Goal: Navigation & Orientation: Understand site structure

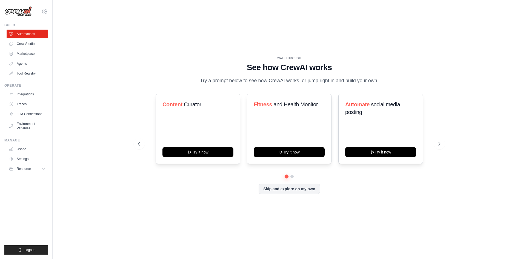
click at [117, 159] on div "WALKTHROUGH See how [PERSON_NAME] works Try a prompt below to see how [PERSON_N…" at bounding box center [289, 129] width 456 height 248
click at [134, 145] on button at bounding box center [139, 143] width 11 height 11
click at [31, 41] on link "Crew Studio" at bounding box center [27, 43] width 41 height 9
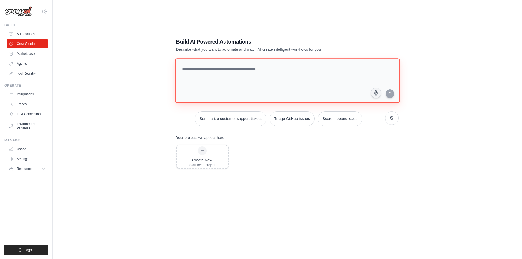
click at [219, 77] on textarea at bounding box center [287, 80] width 225 height 44
click at [193, 75] on textarea at bounding box center [287, 80] width 225 height 44
click at [25, 72] on link "Tool Registry" at bounding box center [27, 73] width 41 height 9
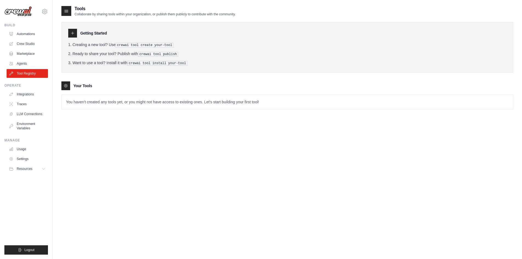
click at [73, 33] on icon at bounding box center [72, 33] width 4 height 4
click at [65, 11] on icon at bounding box center [67, 11] width 4 height 2
click at [22, 66] on link "Agents" at bounding box center [27, 63] width 41 height 9
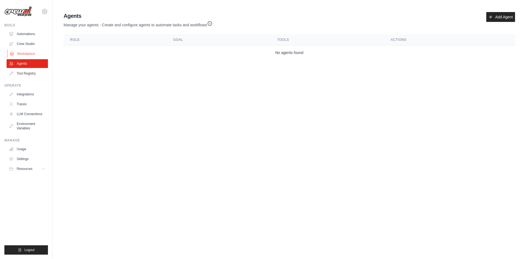
click at [25, 52] on link "Marketplace" at bounding box center [27, 53] width 41 height 9
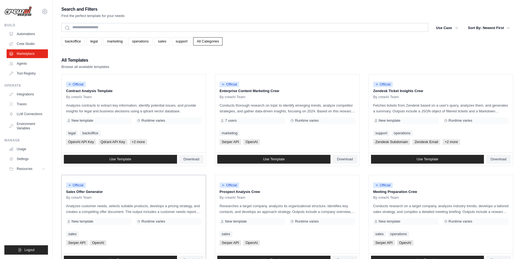
click at [129, 64] on div "All Templates Browse all available templates" at bounding box center [287, 62] width 452 height 13
click at [24, 74] on link "Tool Registry" at bounding box center [27, 73] width 41 height 9
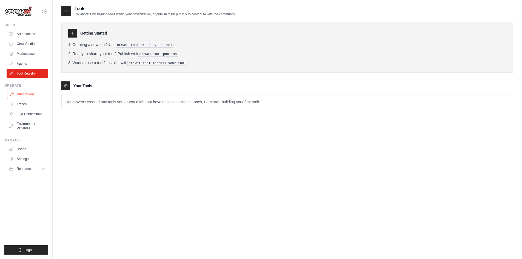
click at [24, 94] on link "Integrations" at bounding box center [27, 94] width 41 height 9
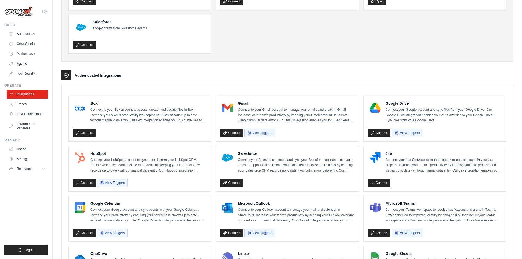
scroll to position [82, 0]
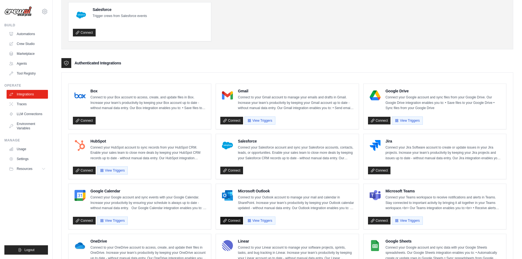
click at [232, 221] on link "Connect" at bounding box center [231, 221] width 23 height 8
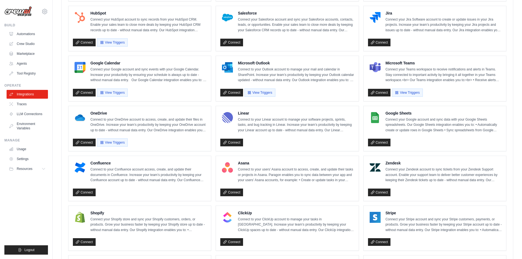
scroll to position [183, 0]
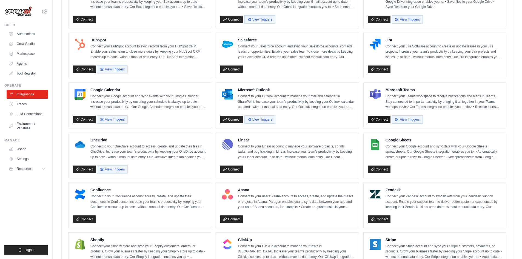
click at [377, 119] on link "Connect" at bounding box center [379, 120] width 23 height 8
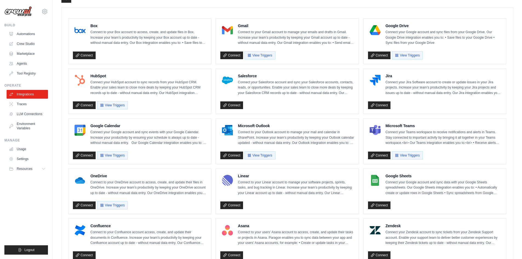
scroll to position [156, 0]
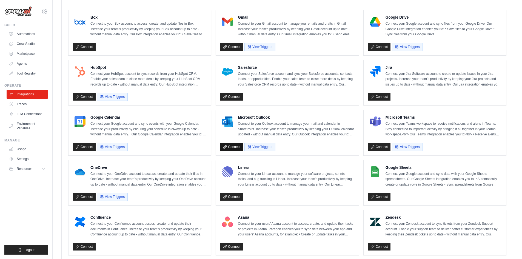
click at [237, 147] on link "Connect" at bounding box center [231, 147] width 23 height 8
click at [382, 148] on link "Connect" at bounding box center [379, 147] width 23 height 8
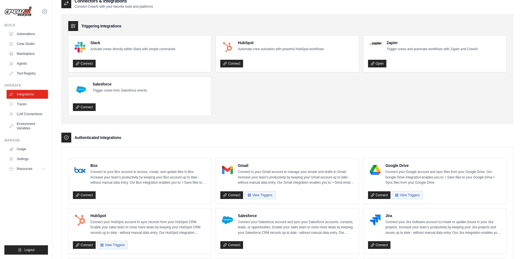
scroll to position [0, 0]
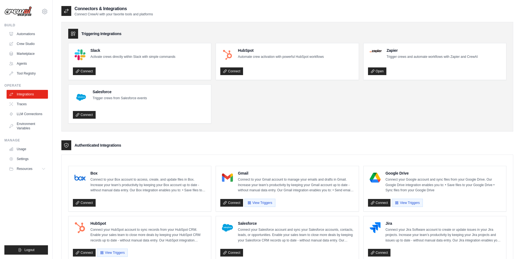
click at [104, 145] on h3 "Authenticated Integrations" at bounding box center [97, 144] width 47 height 5
click at [28, 104] on link "Traces" at bounding box center [27, 104] width 41 height 9
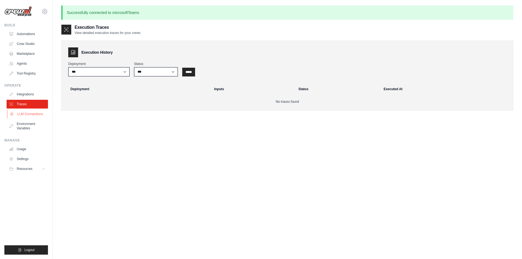
click at [27, 113] on link "LLM Connections" at bounding box center [27, 114] width 41 height 9
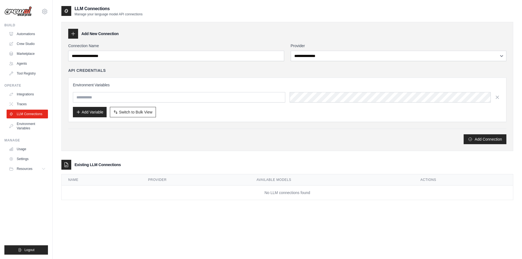
scroll to position [11, 0]
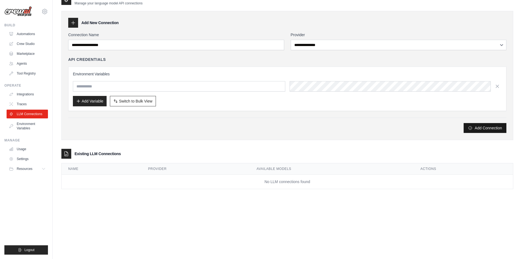
click at [477, 130] on button "Add Connection" at bounding box center [484, 128] width 43 height 10
click at [77, 21] on div at bounding box center [73, 23] width 10 height 10
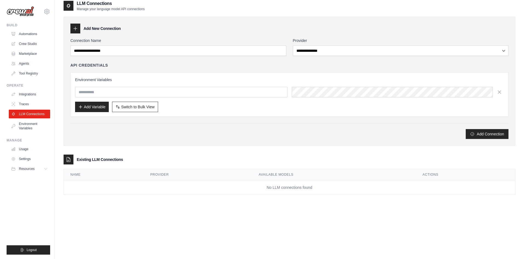
scroll to position [0, 0]
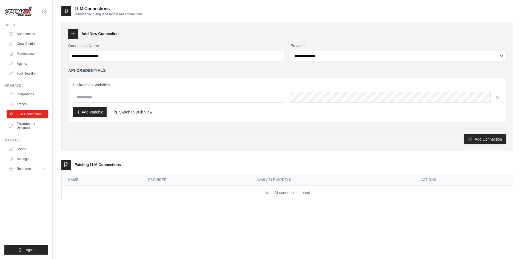
click at [75, 34] on icon at bounding box center [72, 33] width 5 height 5
click at [30, 37] on link "Automations" at bounding box center [27, 34] width 41 height 9
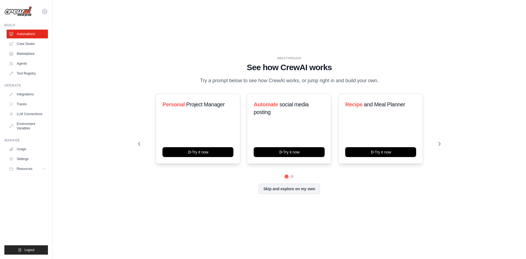
drag, startPoint x: 25, startPoint y: 64, endPoint x: 91, endPoint y: 38, distance: 71.4
click at [91, 38] on div "WALKTHROUGH See how CrewAI works Try a prompt below to see how CrewAI works, or…" at bounding box center [289, 129] width 456 height 248
click at [27, 43] on link "Crew Studio" at bounding box center [27, 43] width 41 height 9
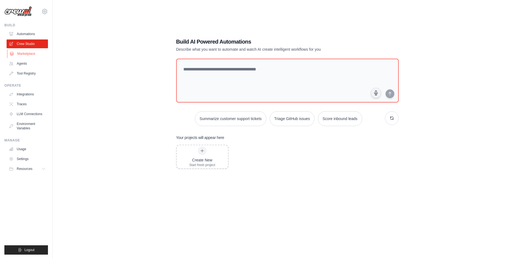
click at [27, 56] on link "Marketplace" at bounding box center [27, 53] width 41 height 9
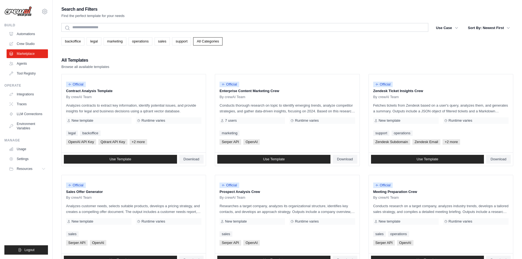
click at [33, 75] on link "Tool Registry" at bounding box center [27, 73] width 41 height 9
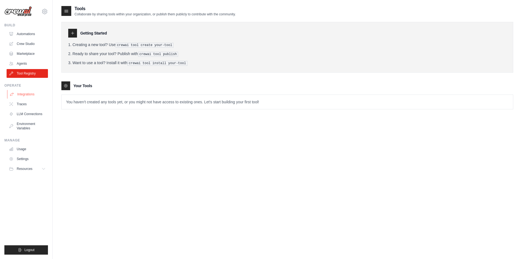
click at [28, 92] on link "Integrations" at bounding box center [27, 94] width 41 height 9
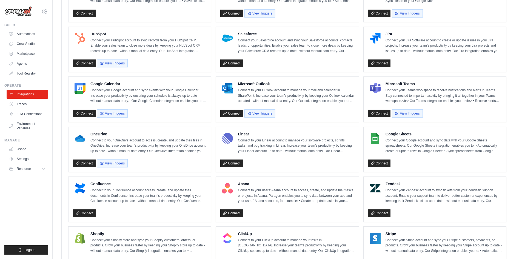
scroll to position [192, 0]
